Goal: Information Seeking & Learning: Learn about a topic

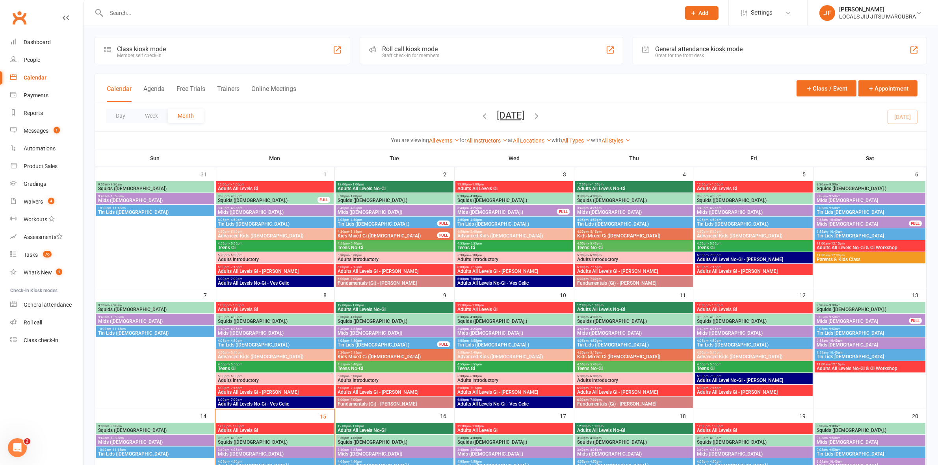
click at [495, 16] on input "text" at bounding box center [389, 12] width 571 height 11
type input "irvin"
click at [361, 114] on div "Day Week Month September 2025 September 2025 Sun Mon Tue Wed Thu Fri Sat 31 01 …" at bounding box center [511, 116] width 832 height 29
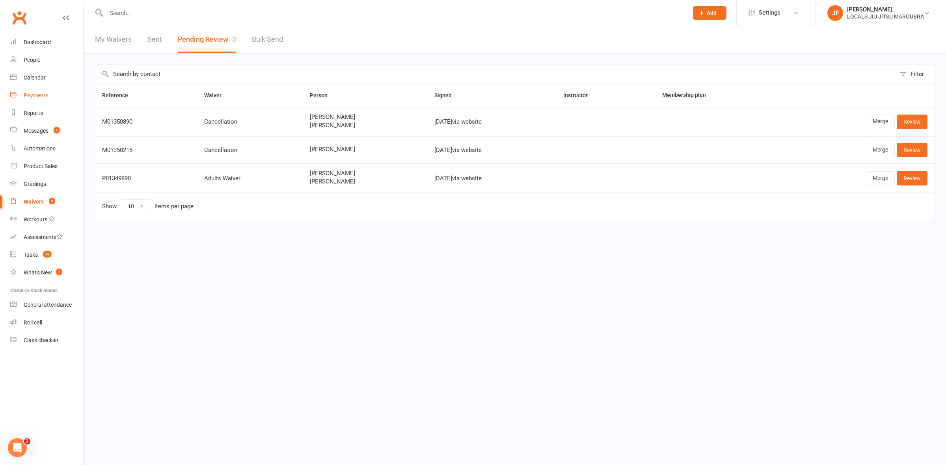
drag, startPoint x: 50, startPoint y: 91, endPoint x: 71, endPoint y: 100, distance: 22.9
click at [49, 91] on link "Payments" at bounding box center [46, 96] width 73 height 18
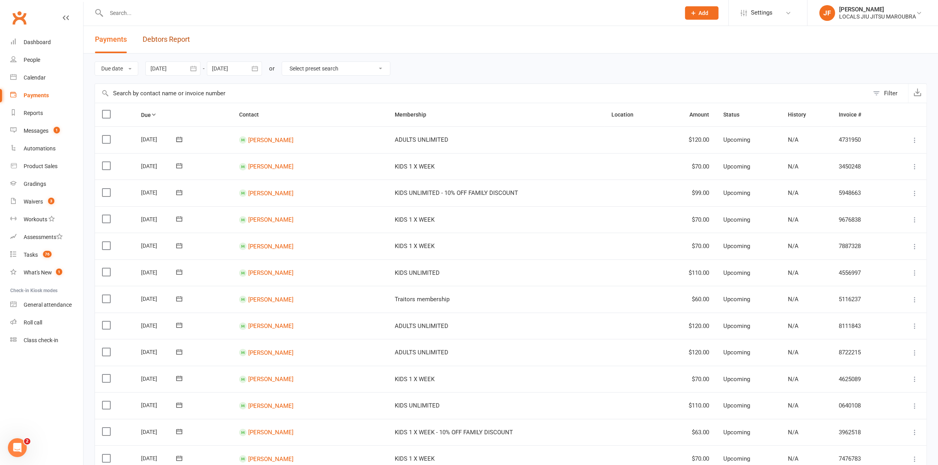
click at [158, 40] on link "Debtors Report" at bounding box center [166, 39] width 47 height 27
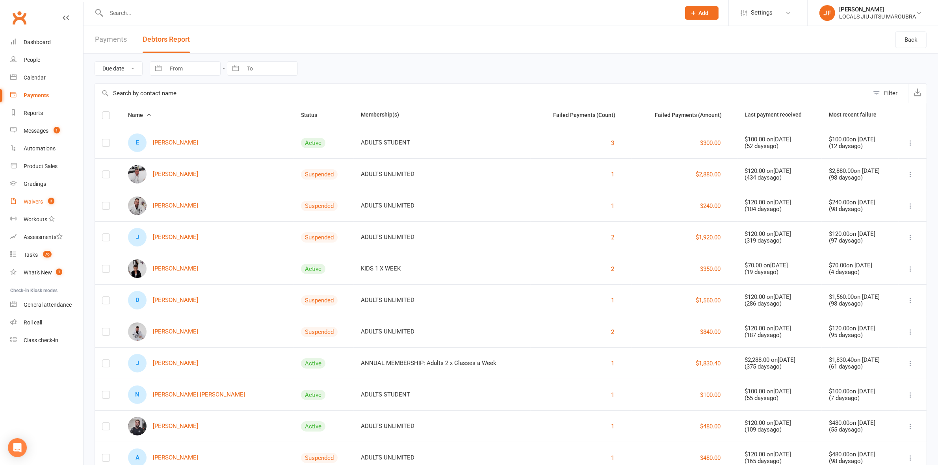
click at [39, 206] on link "Waivers 3" at bounding box center [46, 202] width 73 height 18
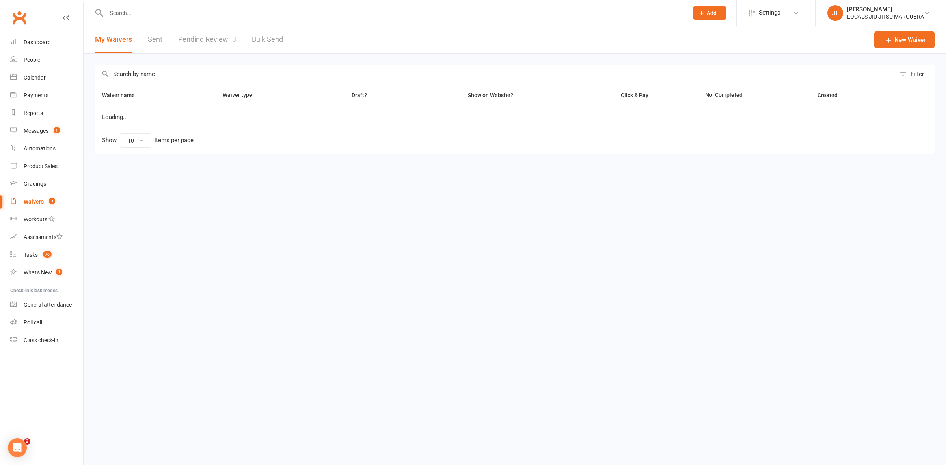
select select "100"
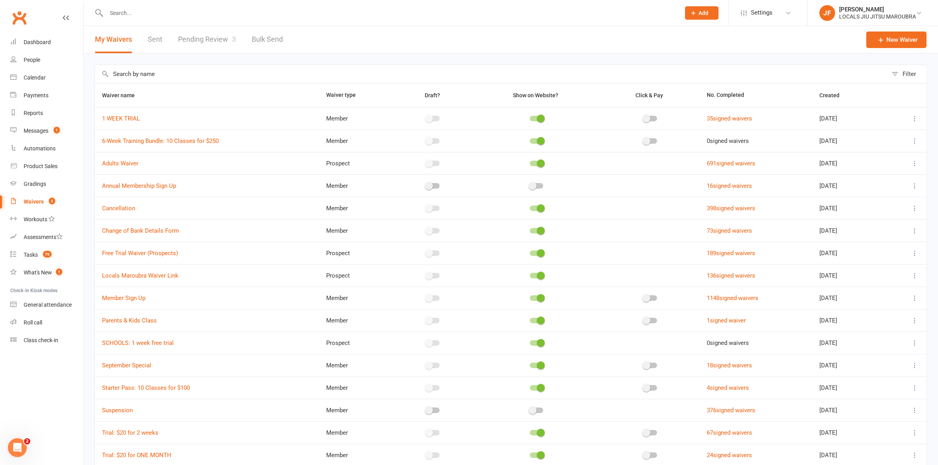
click at [204, 39] on link "Pending Review 3" at bounding box center [207, 39] width 58 height 27
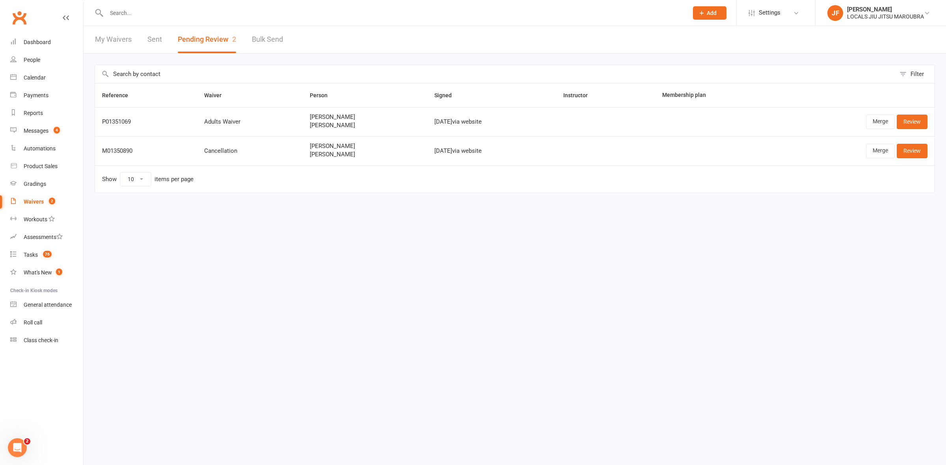
click at [310, 226] on html "Prospect Member Non-attending contact Class / event Appointment Grading event T…" at bounding box center [473, 113] width 946 height 226
click at [35, 130] on div "Messages" at bounding box center [36, 131] width 25 height 6
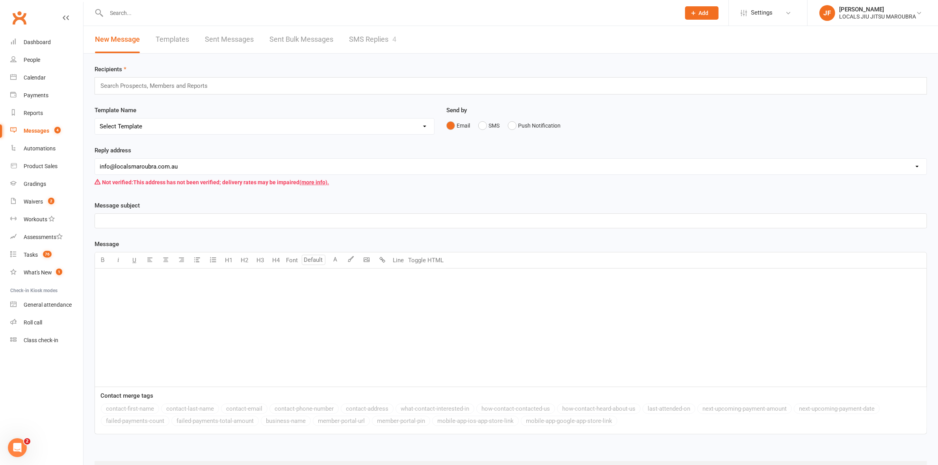
click at [391, 38] on link "SMS Replies 4" at bounding box center [372, 39] width 47 height 27
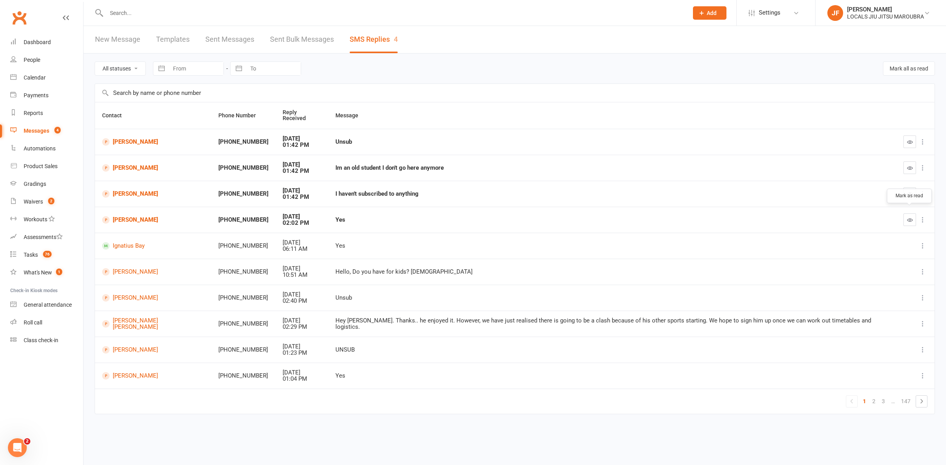
click at [909, 217] on icon "button" at bounding box center [910, 220] width 6 height 6
click at [911, 139] on icon "button" at bounding box center [910, 142] width 6 height 6
click at [905, 188] on button "button" at bounding box center [909, 194] width 13 height 13
click at [907, 165] on icon "button" at bounding box center [910, 168] width 6 height 6
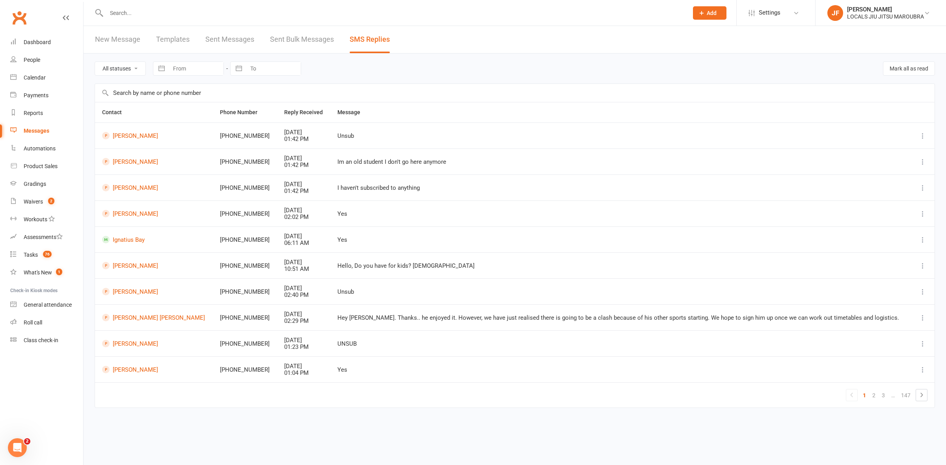
click at [392, 125] on td "Unsub" at bounding box center [620, 136] width 580 height 26
click at [359, 78] on div "All statuses Read only Unread only Navigate forward to interact with the calend…" at bounding box center [515, 69] width 840 height 30
click at [373, 63] on div "All statuses Read only Unread only Navigate forward to interact with the calend…" at bounding box center [515, 69] width 840 height 30
click at [583, 419] on div "Contact Phone Number Reply Received Message Matthew George +61419492788 Sep 15,…" at bounding box center [515, 260] width 840 height 317
click at [306, 400] on td "1 2 3 … 147" at bounding box center [514, 395] width 839 height 25
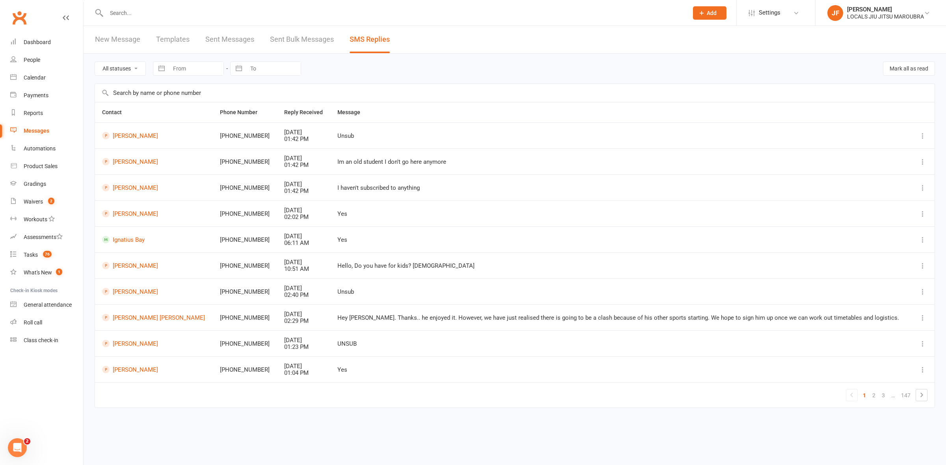
click at [373, 410] on div "Contact Phone Number Reply Received Message Matthew George +61419492788 Sep 15,…" at bounding box center [515, 260] width 840 height 317
click at [330, 432] on html "Prospect Member Non-attending contact Class / event Appointment Grading event T…" at bounding box center [473, 220] width 946 height 441
click at [528, 382] on td "Yes" at bounding box center [620, 370] width 580 height 26
click at [527, 401] on td "1 2 3 … 147" at bounding box center [514, 395] width 839 height 25
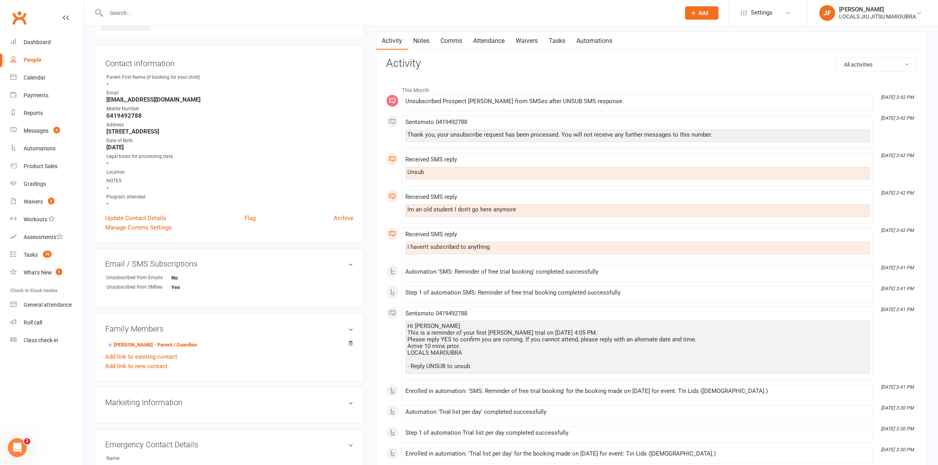
scroll to position [49, 0]
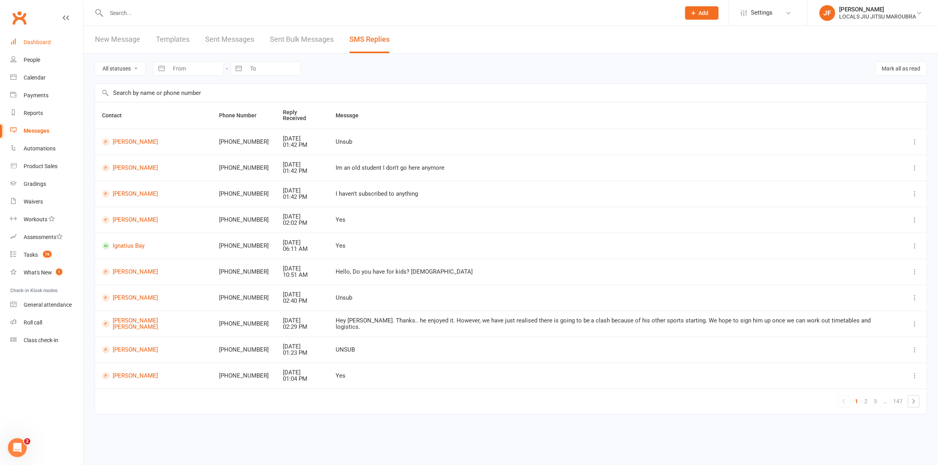
drag, startPoint x: 52, startPoint y: 43, endPoint x: 64, endPoint y: 40, distance: 11.8
click at [52, 43] on link "Dashboard" at bounding box center [46, 42] width 73 height 18
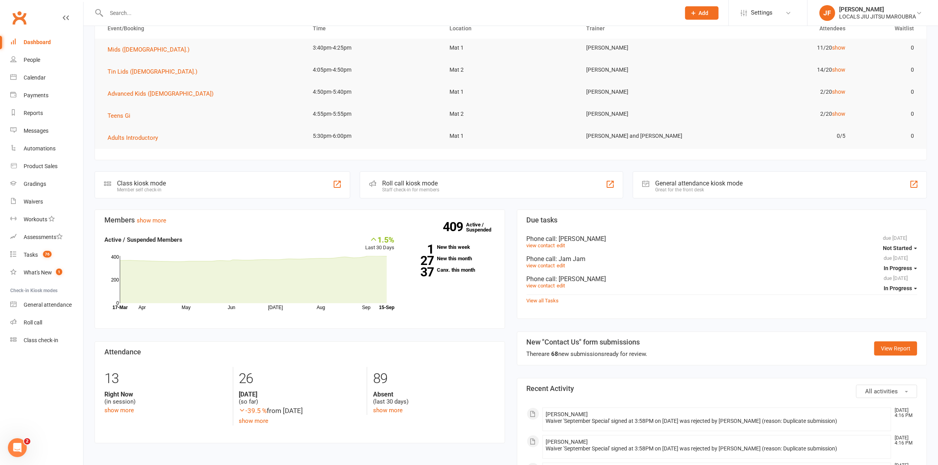
scroll to position [148, 0]
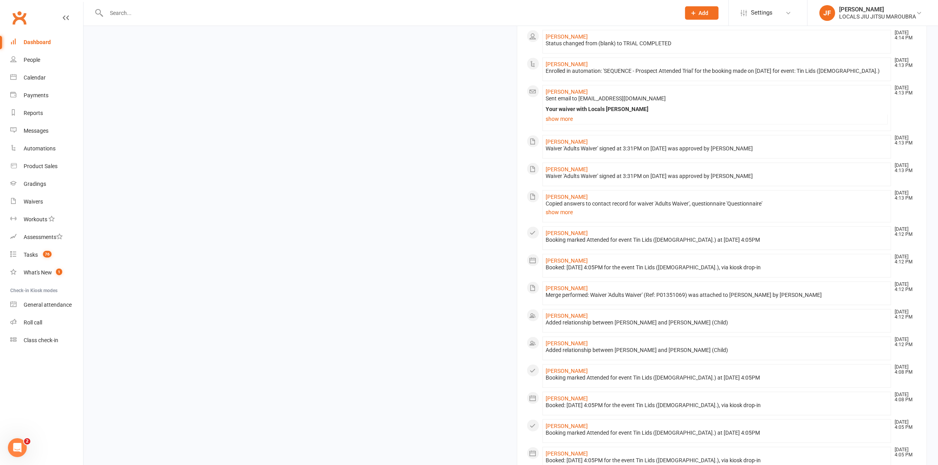
scroll to position [635, 0]
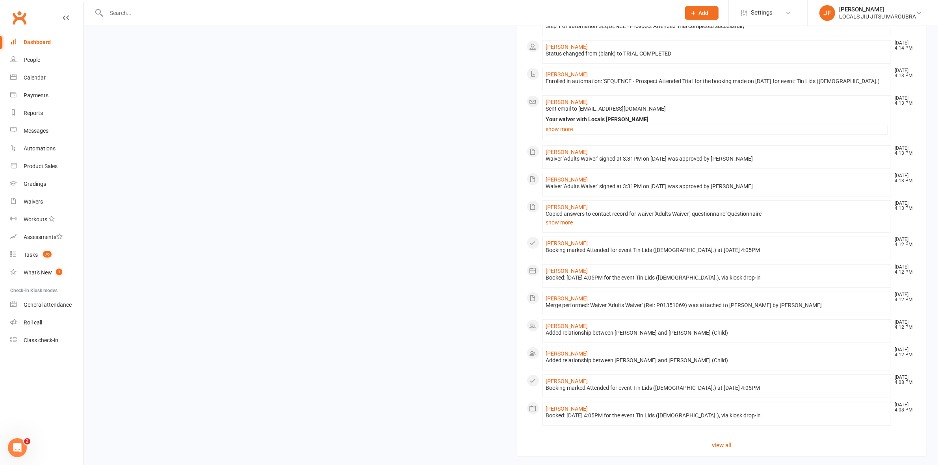
scroll to position [649, 0]
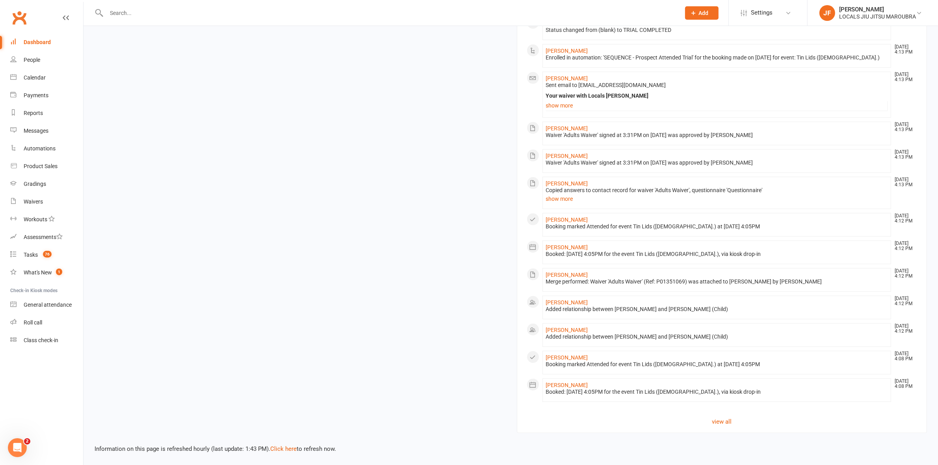
click at [321, 227] on div "Members show more 1.5% Last 30 Days Active / Suspended Members Apr May Jun Jul …" at bounding box center [511, 22] width 844 height 822
click at [726, 424] on link "view all" at bounding box center [722, 421] width 391 height 9
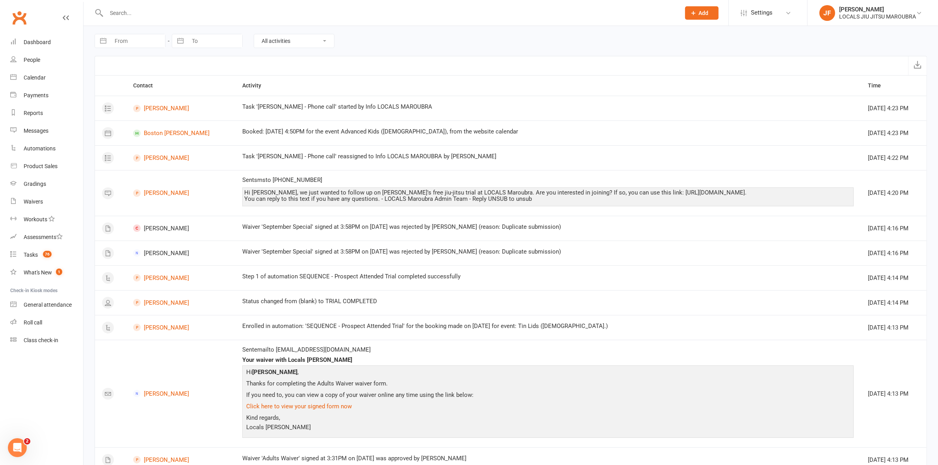
click at [295, 13] on input "text" at bounding box center [389, 12] width 571 height 11
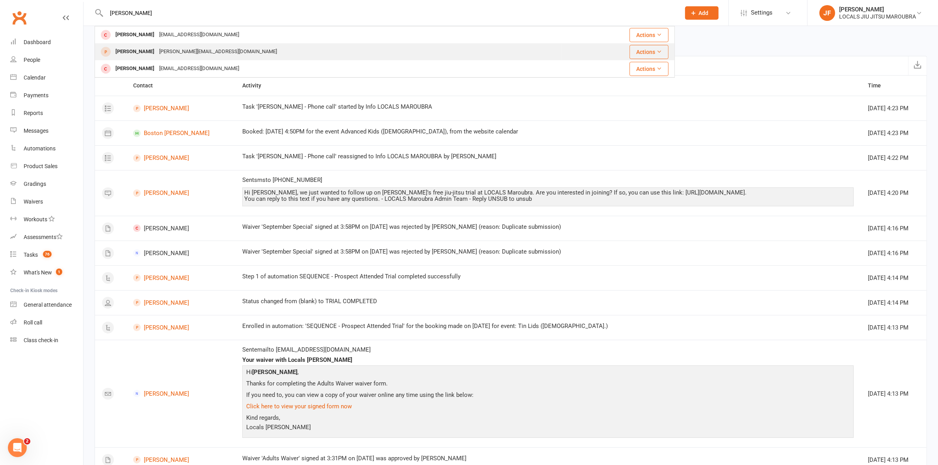
type input "irvin"
click at [117, 53] on div "Irvine Moore" at bounding box center [135, 51] width 44 height 11
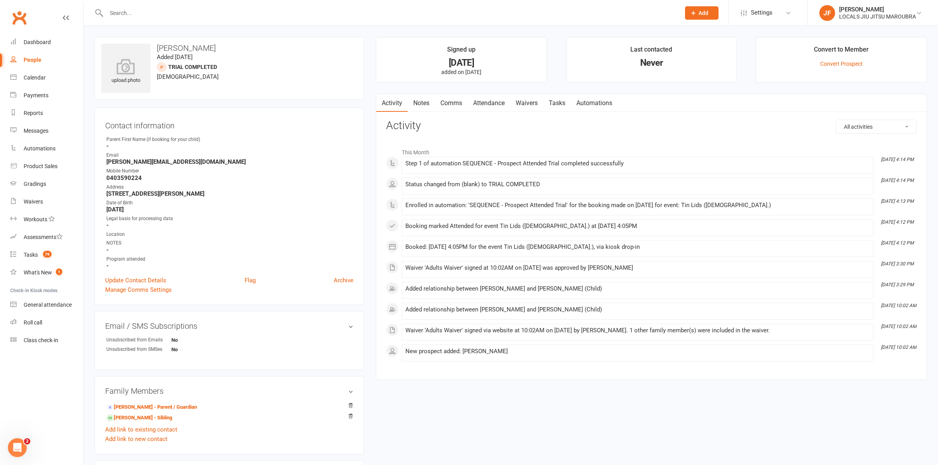
click at [270, 12] on input "text" at bounding box center [389, 12] width 571 height 11
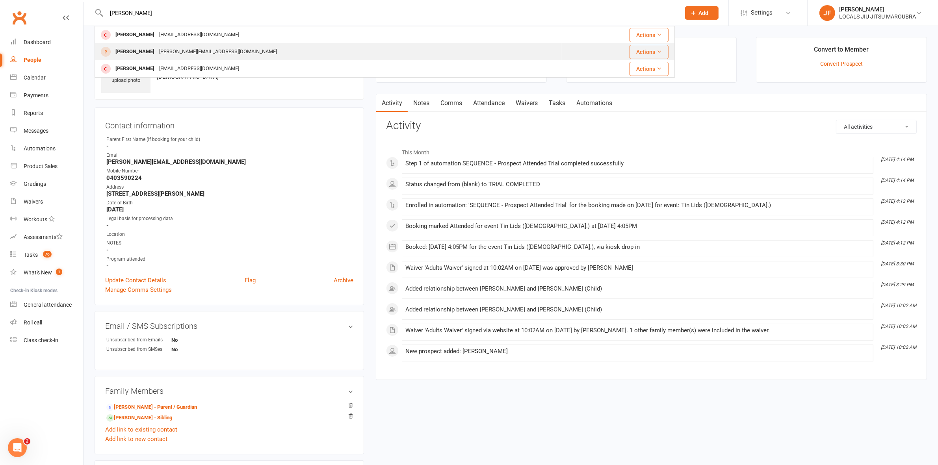
type input "irvin"
click at [200, 52] on div "Angela_dimi@yahoo.co.uk" at bounding box center [218, 51] width 123 height 11
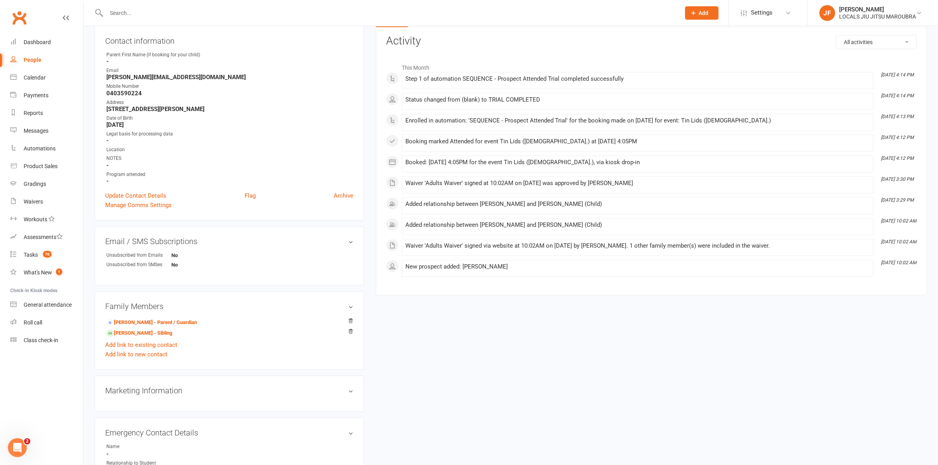
scroll to position [99, 0]
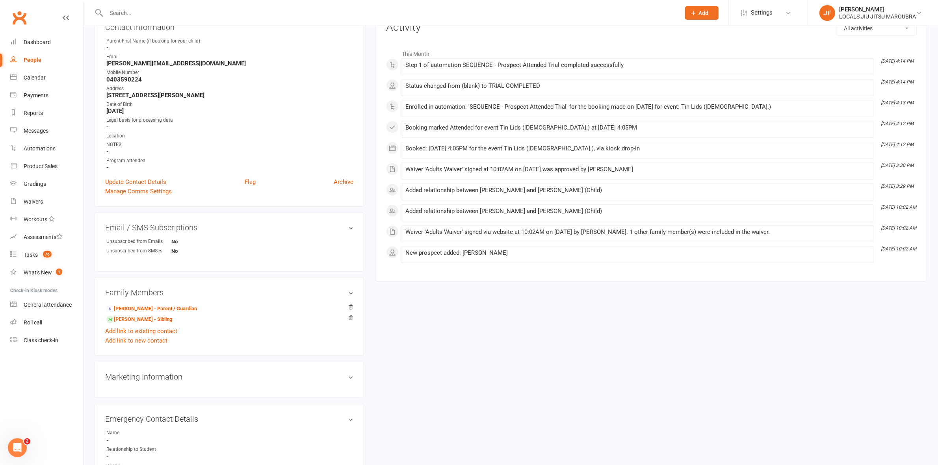
drag, startPoint x: 539, startPoint y: 437, endPoint x: 534, endPoint y: 432, distance: 6.7
click at [538, 436] on div "upload photo Irvine Moore Added 13 September, 2025 TRIAL COMPLETED prospect 7 y…" at bounding box center [511, 255] width 844 height 633
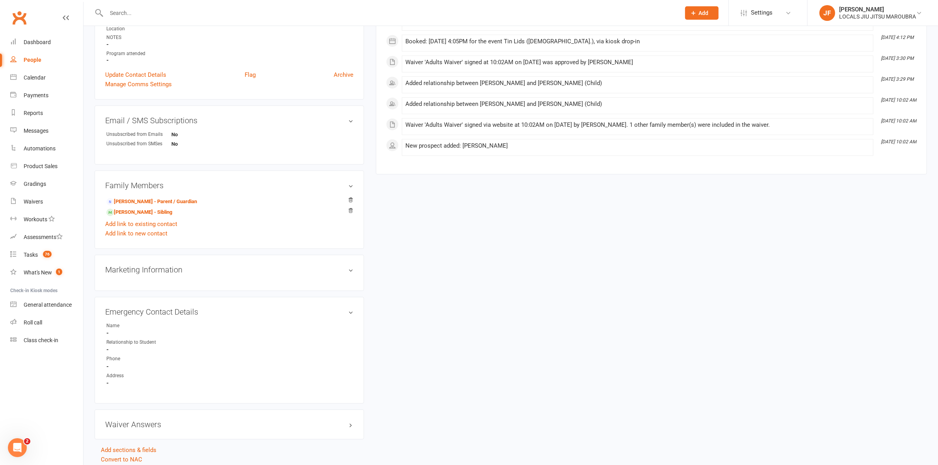
scroll to position [234, 0]
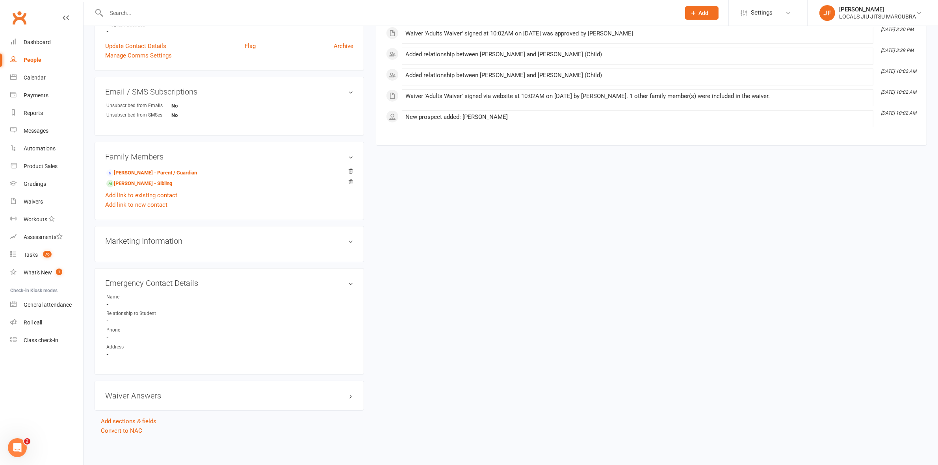
drag, startPoint x: 361, startPoint y: 339, endPoint x: 364, endPoint y: 334, distance: 5.6
click at [361, 338] on div "Emergency Contact Details edit Name - Relationship to Student - Phone - Address…" at bounding box center [230, 321] width 270 height 107
click at [889, 314] on div "upload photo Irvine Moore Added 13 September, 2025 TRIAL COMPLETED prospect 7 y…" at bounding box center [511, 119] width 844 height 633
click at [662, 423] on div "upload photo Irvine Moore Added 13 September, 2025 TRIAL COMPLETED prospect 7 y…" at bounding box center [511, 119] width 844 height 633
click at [376, 336] on div "upload photo Irvine Moore Added 13 September, 2025 TRIAL COMPLETED prospect 7 y…" at bounding box center [511, 119] width 844 height 633
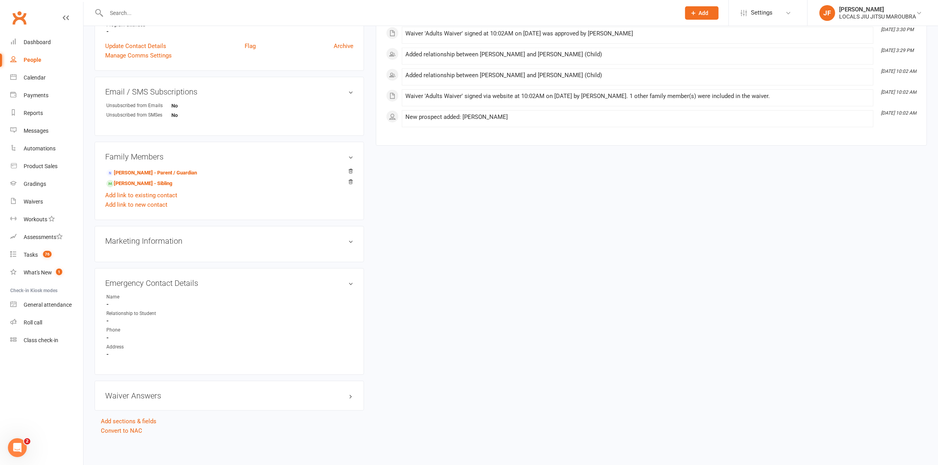
click at [607, 403] on div "upload photo Irvine Moore Added 13 September, 2025 TRIAL COMPLETED prospect 7 y…" at bounding box center [511, 119] width 844 height 633
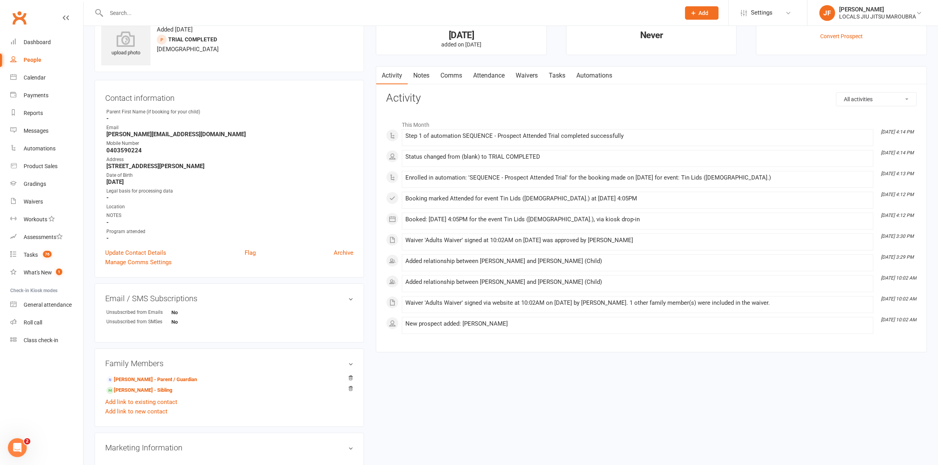
scroll to position [0, 0]
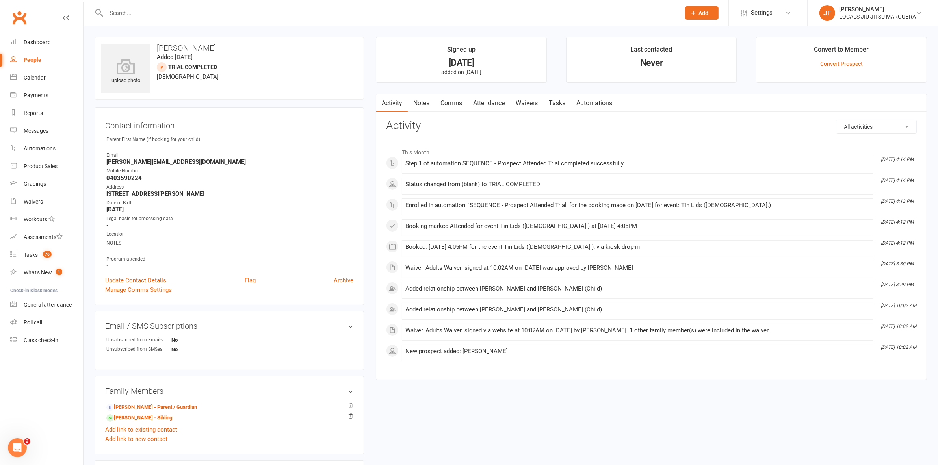
click at [483, 410] on div "upload photo Irvine Moore Added 13 September, 2025 TRIAL COMPLETED prospect 7 y…" at bounding box center [511, 353] width 844 height 633
click at [424, 103] on link "Notes" at bounding box center [421, 103] width 27 height 18
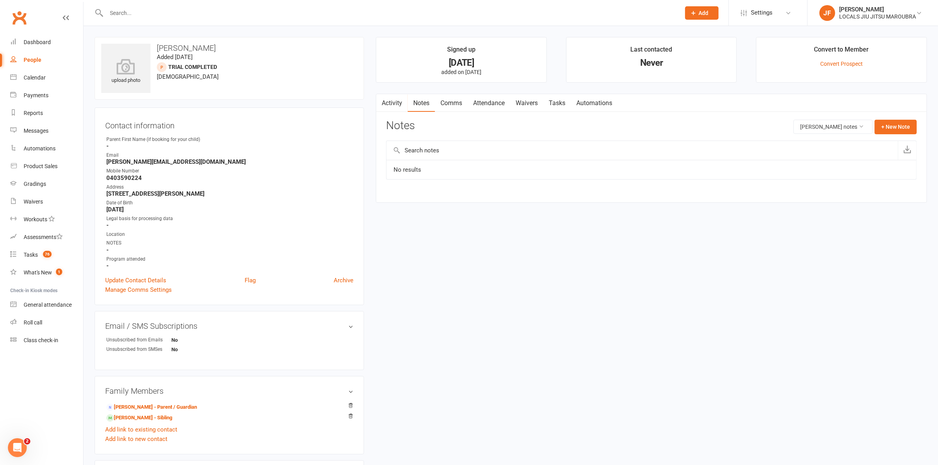
click at [448, 101] on link "Comms" at bounding box center [451, 103] width 33 height 18
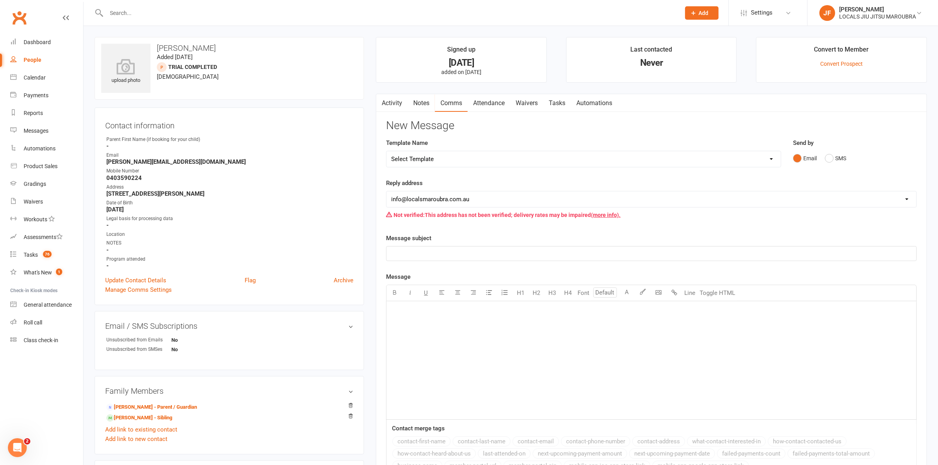
click at [489, 98] on link "Attendance" at bounding box center [489, 103] width 43 height 18
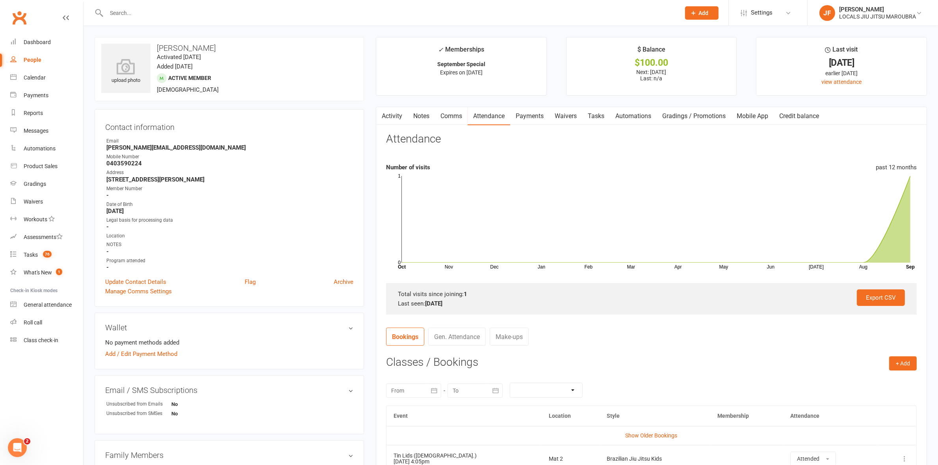
click at [396, 116] on link "Activity" at bounding box center [392, 116] width 32 height 18
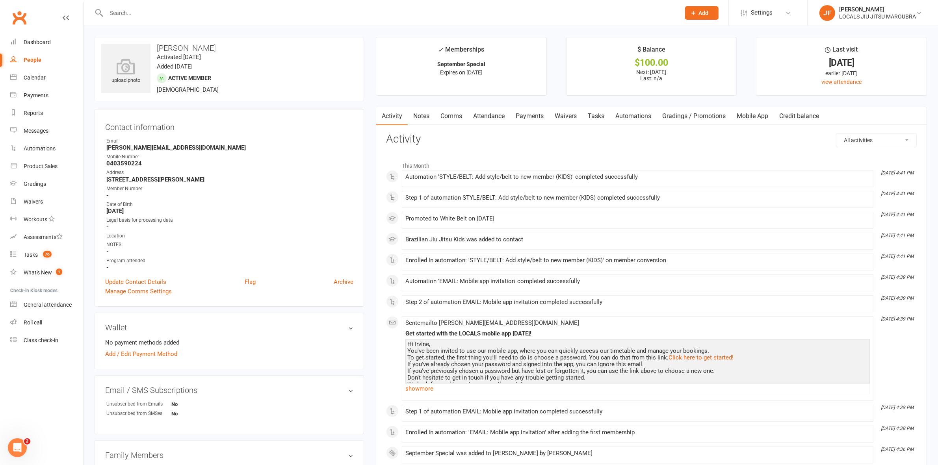
drag, startPoint x: 345, startPoint y: 134, endPoint x: 341, endPoint y: 143, distance: 9.7
click at [343, 133] on div "Contact information Owner Email Angela_dimi@yahoo.co.uk Mobile Number 040359022…" at bounding box center [230, 208] width 270 height 198
click at [440, 317] on div "This Month Sep 15, 4:41 PM Automation 'STYLE/BELT: Add style/belt to new member…" at bounding box center [651, 436] width 531 height 557
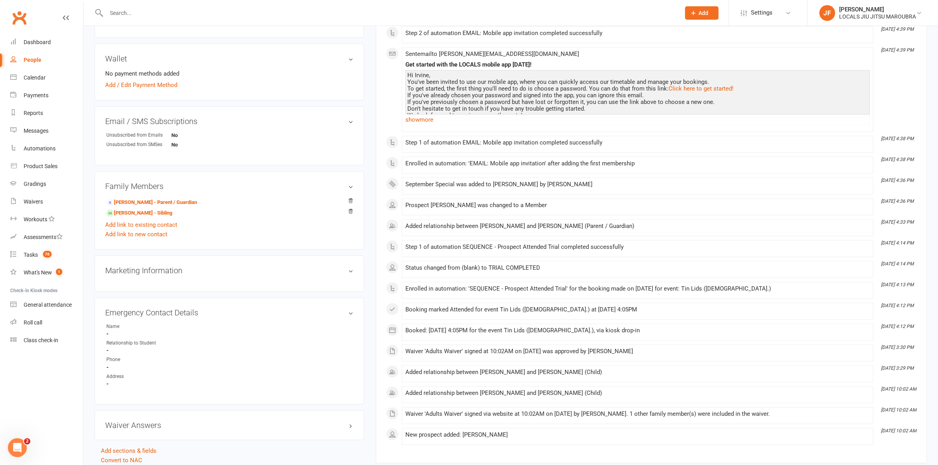
scroll to position [296, 0]
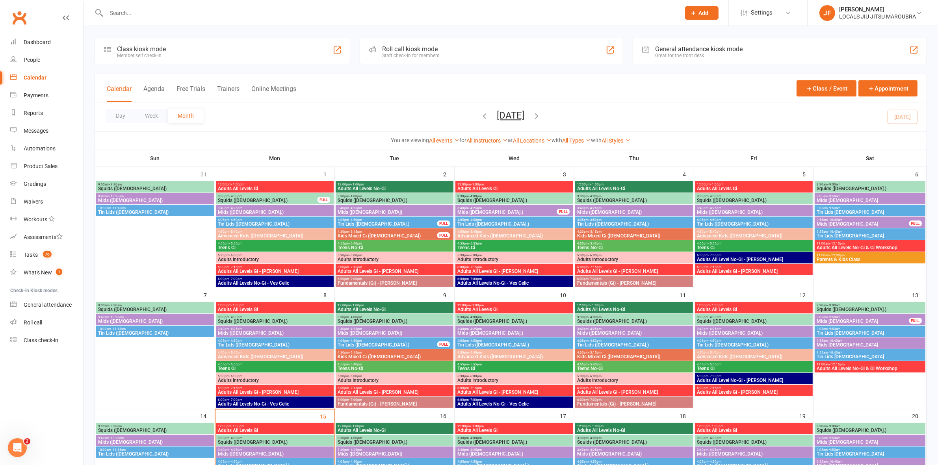
click at [323, 106] on div "Day Week Month [DATE] [DATE] Sun Mon Tue Wed Thu Fri Sat 31 01 02 03 04 05 06 0…" at bounding box center [511, 116] width 832 height 29
drag, startPoint x: 345, startPoint y: 97, endPoint x: 337, endPoint y: 89, distance: 11.1
click at [345, 97] on div "Calendar Agenda Free Trials Trainers Online Meetings Class / Event Appointment" at bounding box center [511, 88] width 832 height 28
